Goal: Navigation & Orientation: Find specific page/section

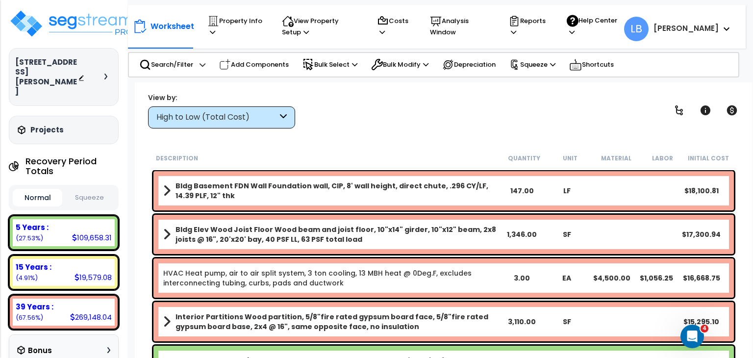
click at [47, 125] on h3 "Projects" at bounding box center [46, 130] width 33 height 10
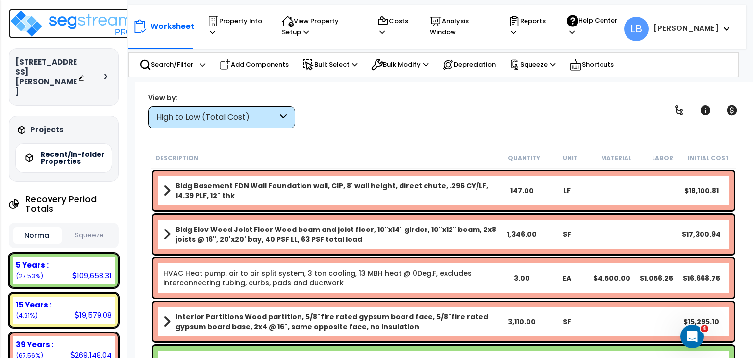
click at [71, 23] on img at bounding box center [72, 23] width 127 height 29
